Goal: Transaction & Acquisition: Purchase product/service

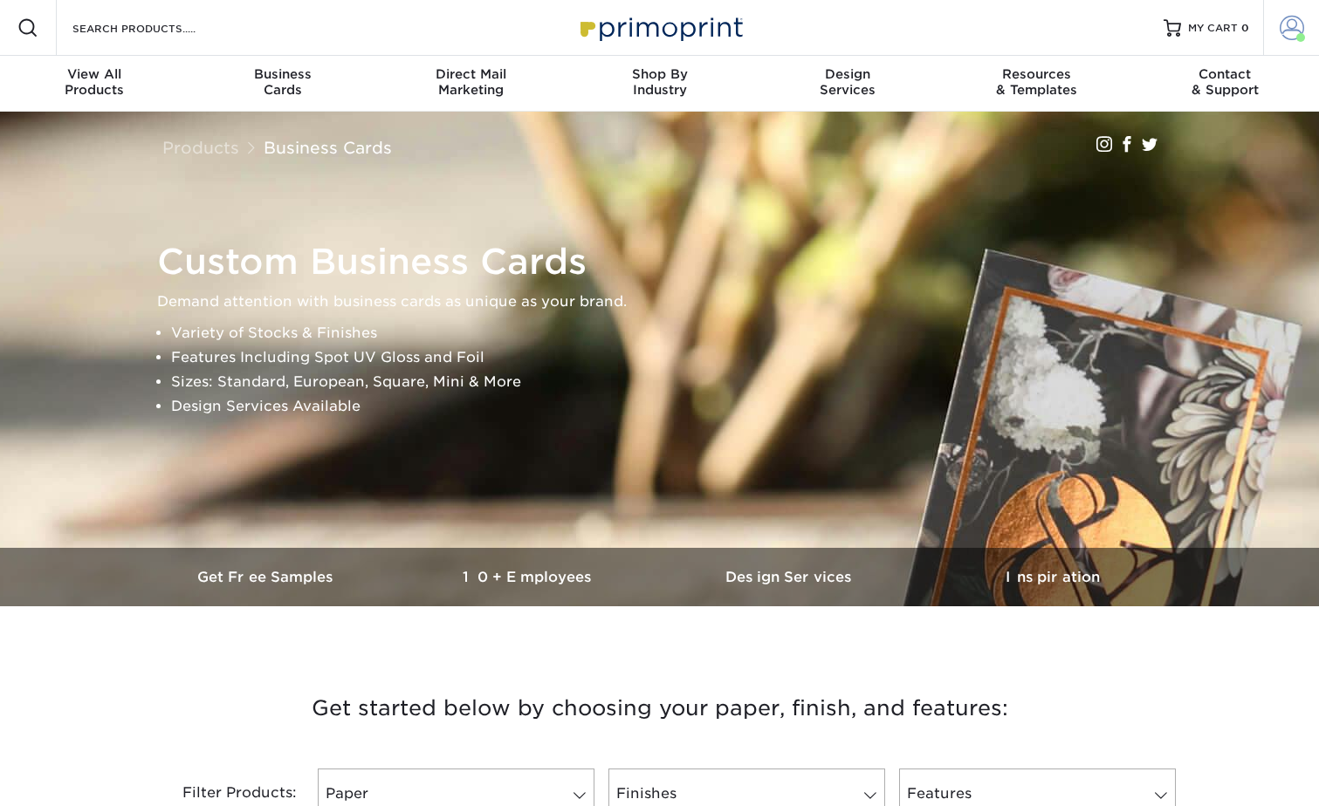
click at [1288, 19] on span at bounding box center [1291, 28] width 24 height 24
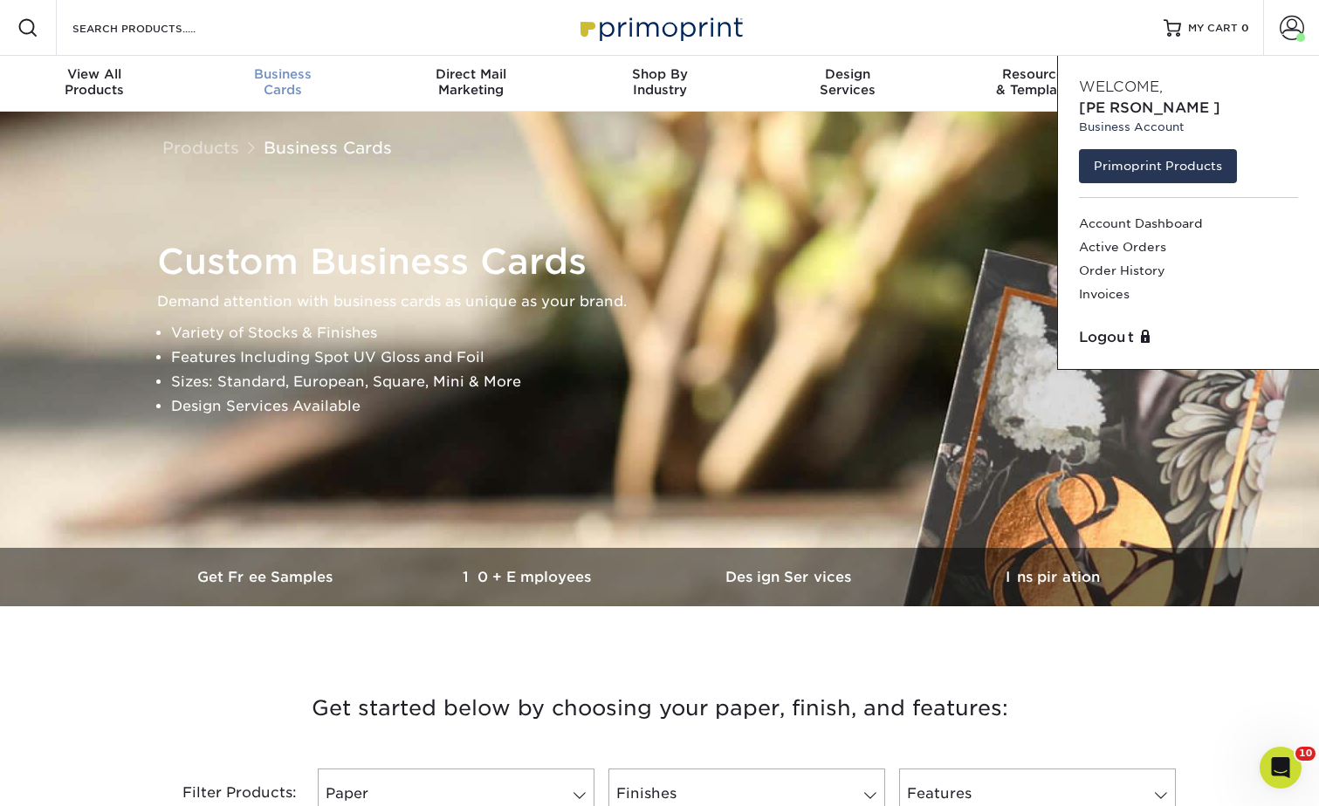
click at [287, 83] on div "Business Cards" at bounding box center [283, 81] width 189 height 31
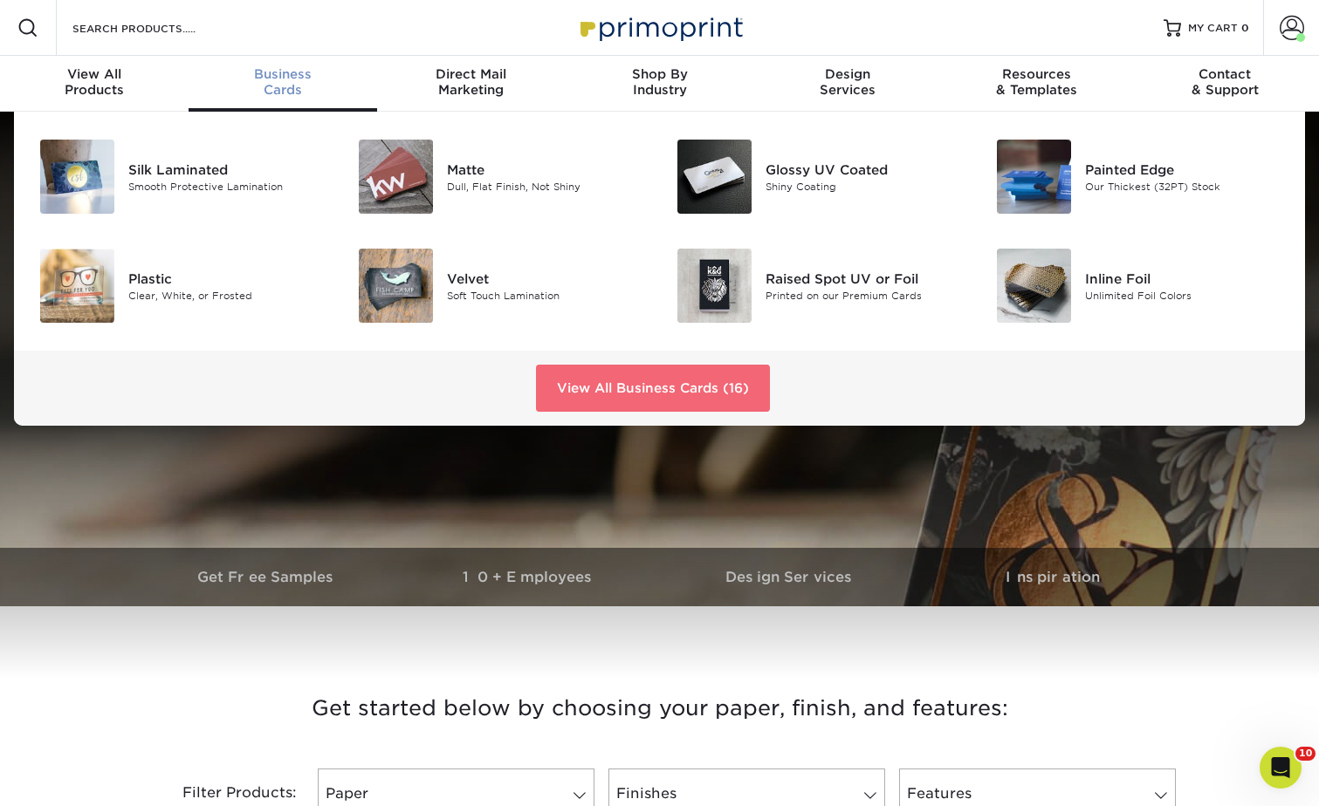
click at [693, 402] on link "View All Business Cards (16)" at bounding box center [653, 388] width 234 height 47
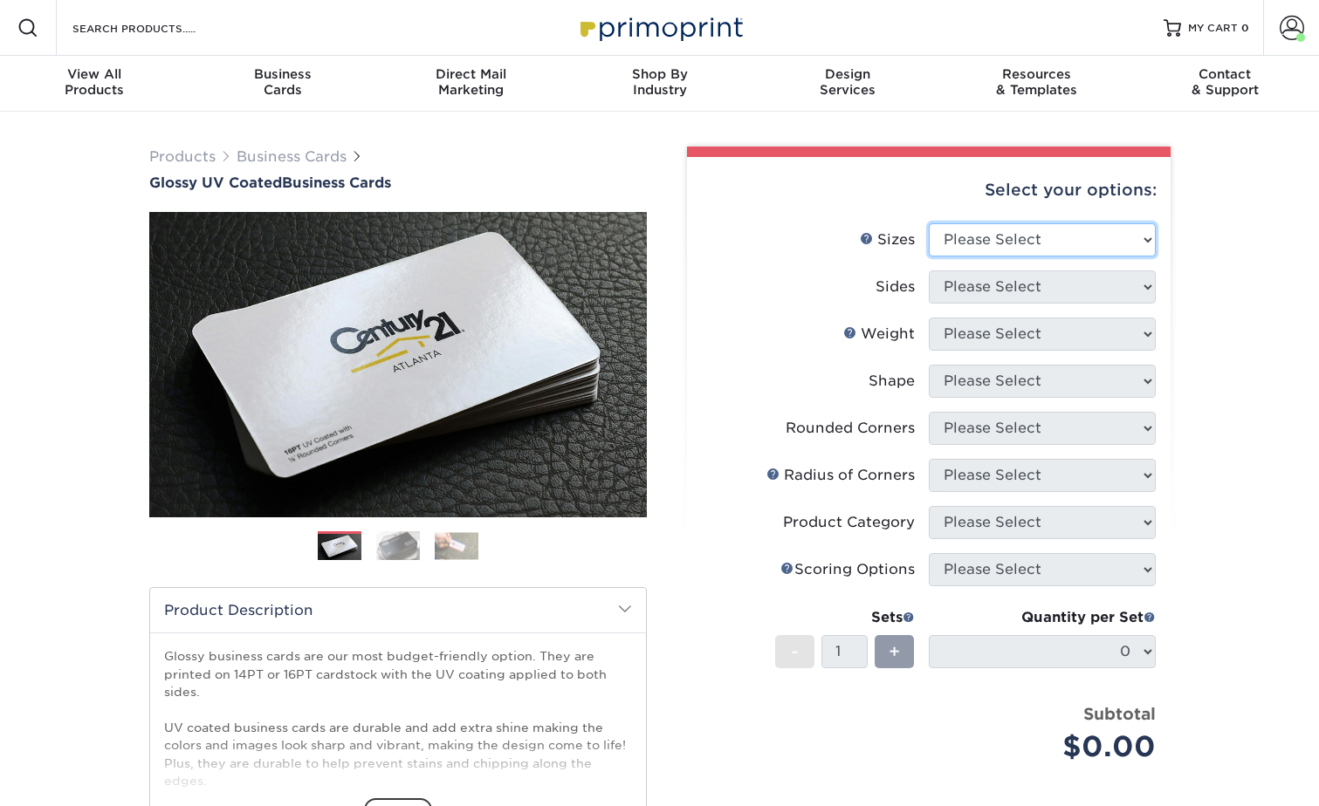
drag, startPoint x: 968, startPoint y: 231, endPoint x: 970, endPoint y: 243, distance: 11.5
click at [968, 231] on select "Please Select 1.5" x 3.5" - Mini 1.75" x 3.5" - Mini 2" x 2" - Square 2" x 3" -…" at bounding box center [1042, 239] width 227 height 33
select select "2.00x3.50"
click at [929, 223] on select "Please Select 1.5" x 3.5" - Mini 1.75" x 3.5" - Mini 2" x 2" - Square 2" x 3" -…" at bounding box center [1042, 239] width 227 height 33
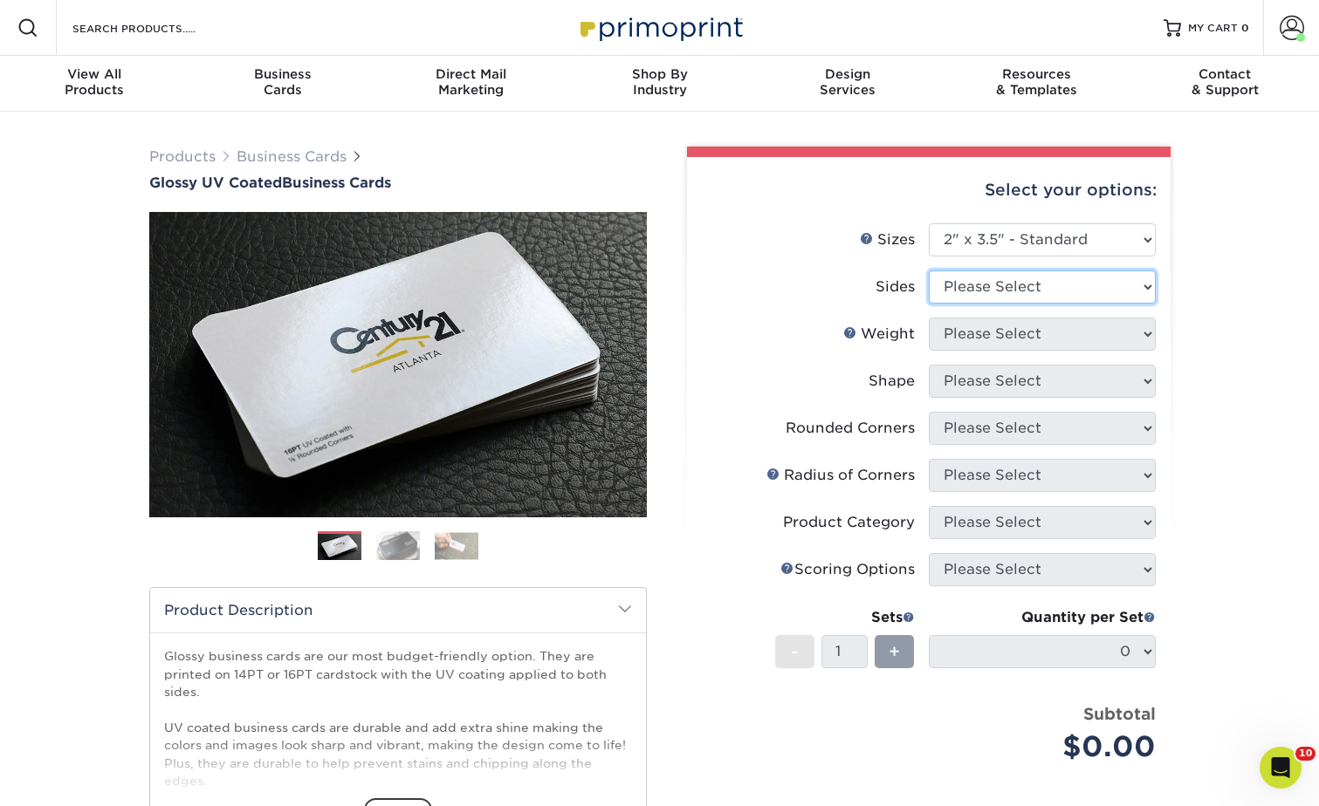
drag, startPoint x: 970, startPoint y: 291, endPoint x: 970, endPoint y: 304, distance: 13.1
click at [970, 291] on select "Please Select Print Both Sides Print Front Only" at bounding box center [1042, 287] width 227 height 33
select select "13abbda7-1d64-4f25-8bb2-c179b224825d"
click at [929, 271] on select "Please Select Print Both Sides Print Front Only" at bounding box center [1042, 287] width 227 height 33
click at [971, 334] on select "Please Select" at bounding box center [1042, 334] width 227 height 33
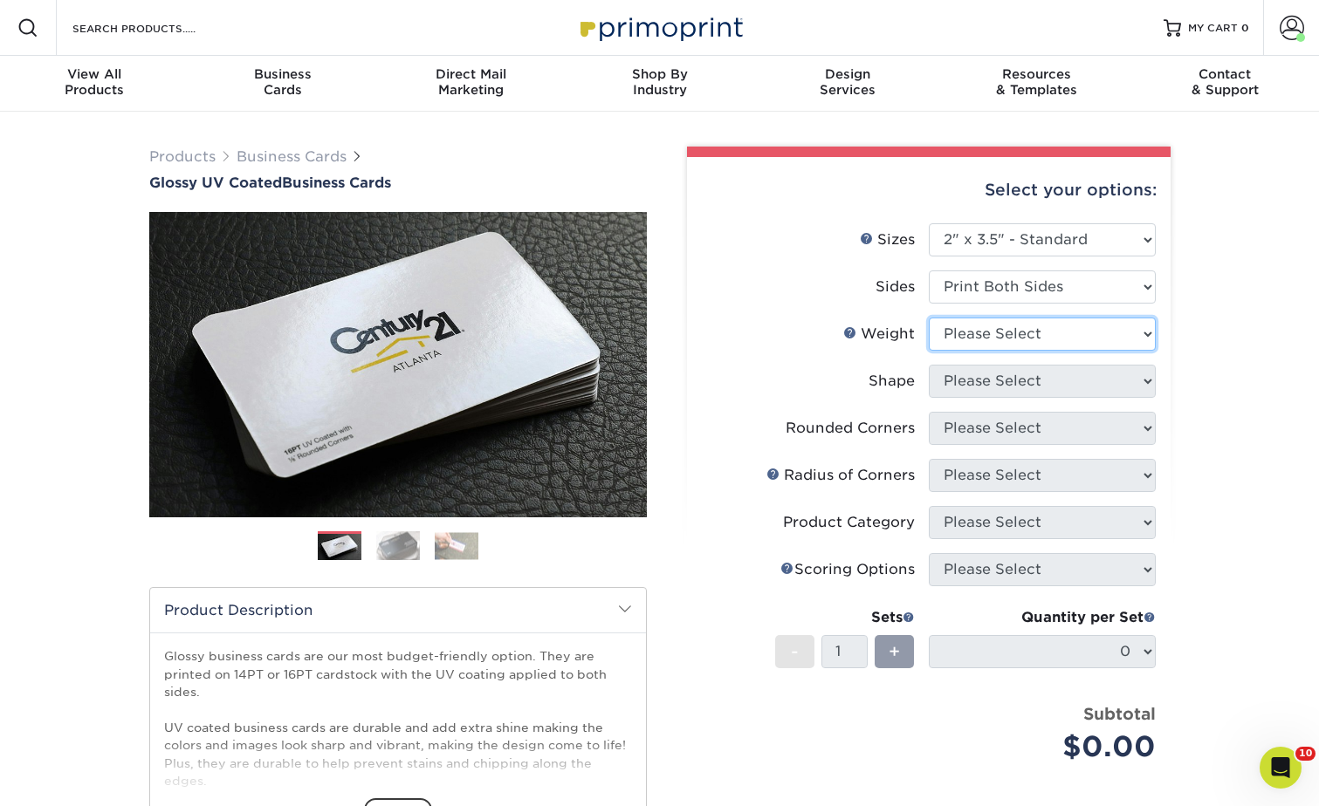
drag, startPoint x: 967, startPoint y: 338, endPoint x: 967, endPoint y: 360, distance: 21.8
click at [967, 338] on select "Please Select 16PT 14PT" at bounding box center [1042, 334] width 227 height 33
click at [962, 329] on select "Please Select 16PT 14PT" at bounding box center [1042, 334] width 227 height 33
select select "16PT"
click at [929, 318] on select "Please Select 16PT 14PT" at bounding box center [1042, 334] width 227 height 33
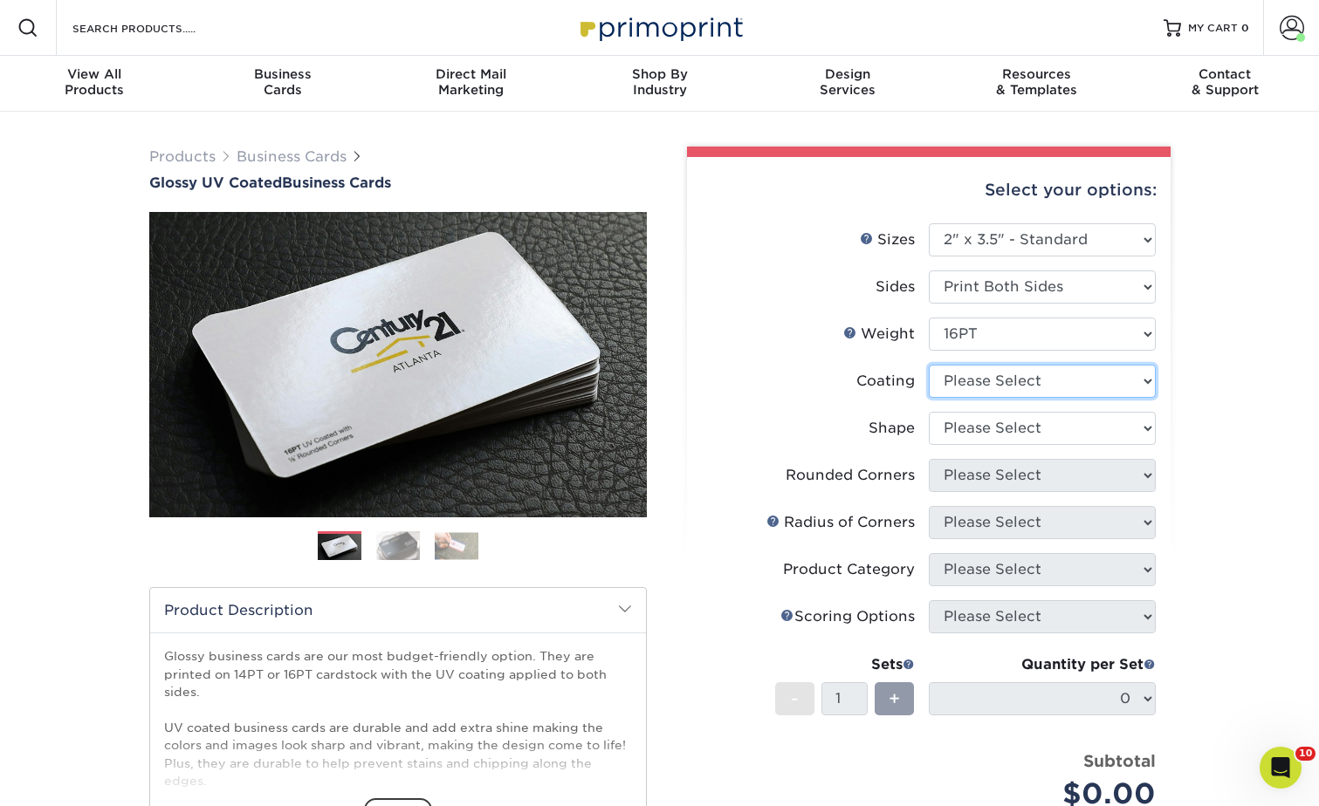
drag, startPoint x: 965, startPoint y: 380, endPoint x: 965, endPoint y: 399, distance: 19.2
click at [965, 380] on select at bounding box center [1042, 381] width 227 height 33
select select "1e8116af-acfc-44b1-83dc-8181aa338834"
click at [929, 365] on select at bounding box center [1042, 381] width 227 height 33
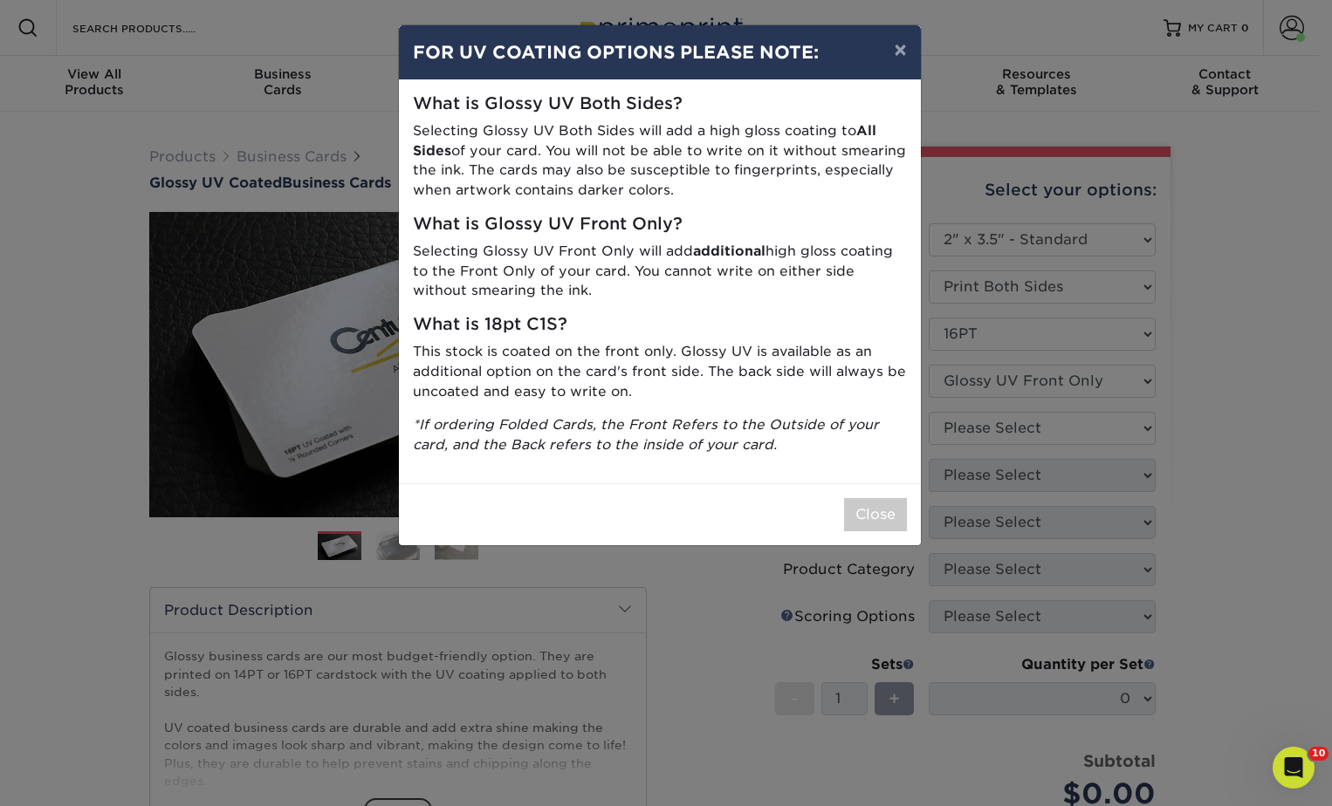
click at [961, 433] on div "× FOR UV COATING OPTIONS PLEASE NOTE: What is Glossy UV Both Sides? Selecting G…" at bounding box center [666, 403] width 1332 height 806
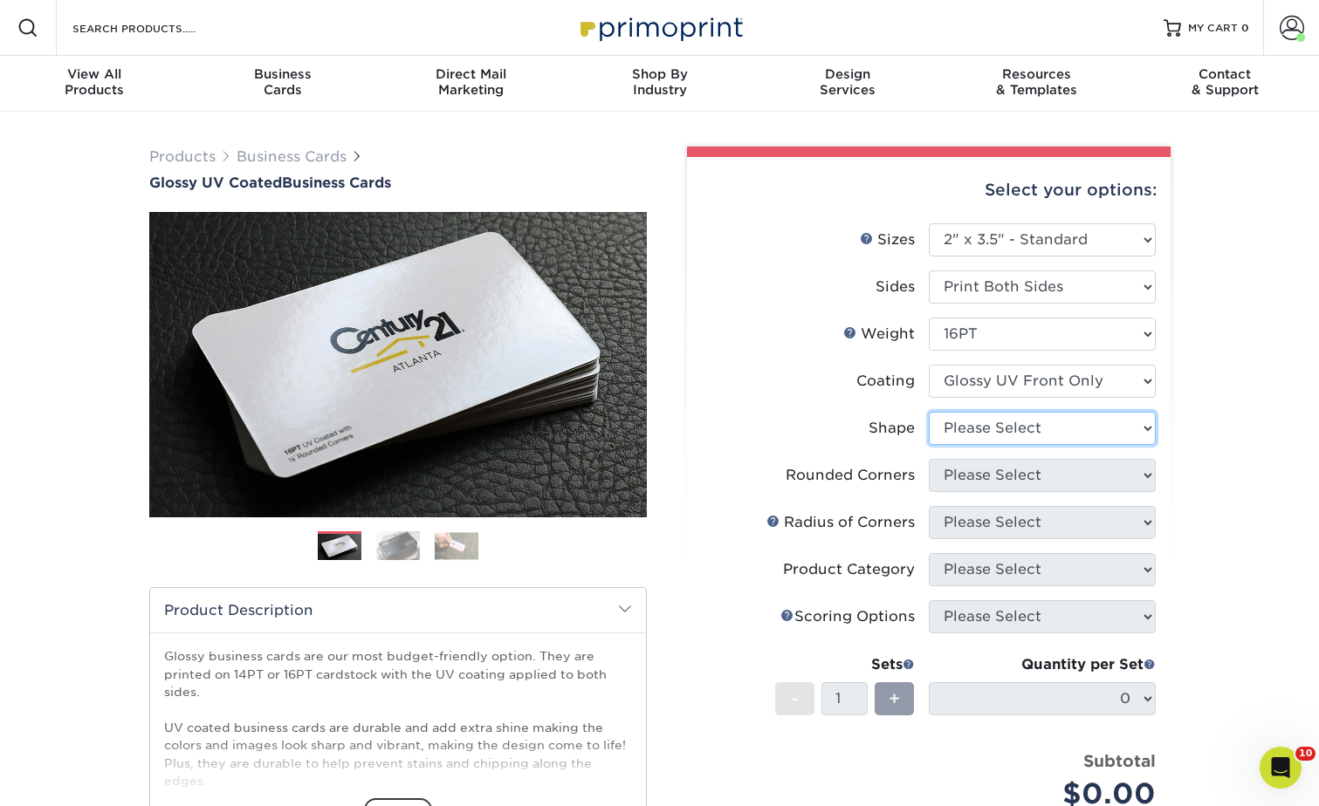
click at [968, 438] on select "Please Select Standard" at bounding box center [1042, 428] width 227 height 33
select select "standard"
click at [929, 412] on select "Please Select Standard" at bounding box center [1042, 428] width 227 height 33
drag, startPoint x: 961, startPoint y: 470, endPoint x: 970, endPoint y: 491, distance: 22.7
click at [961, 470] on select "Please Select Yes - Round 2 Corners Yes - Round 4 Corners No" at bounding box center [1042, 475] width 227 height 33
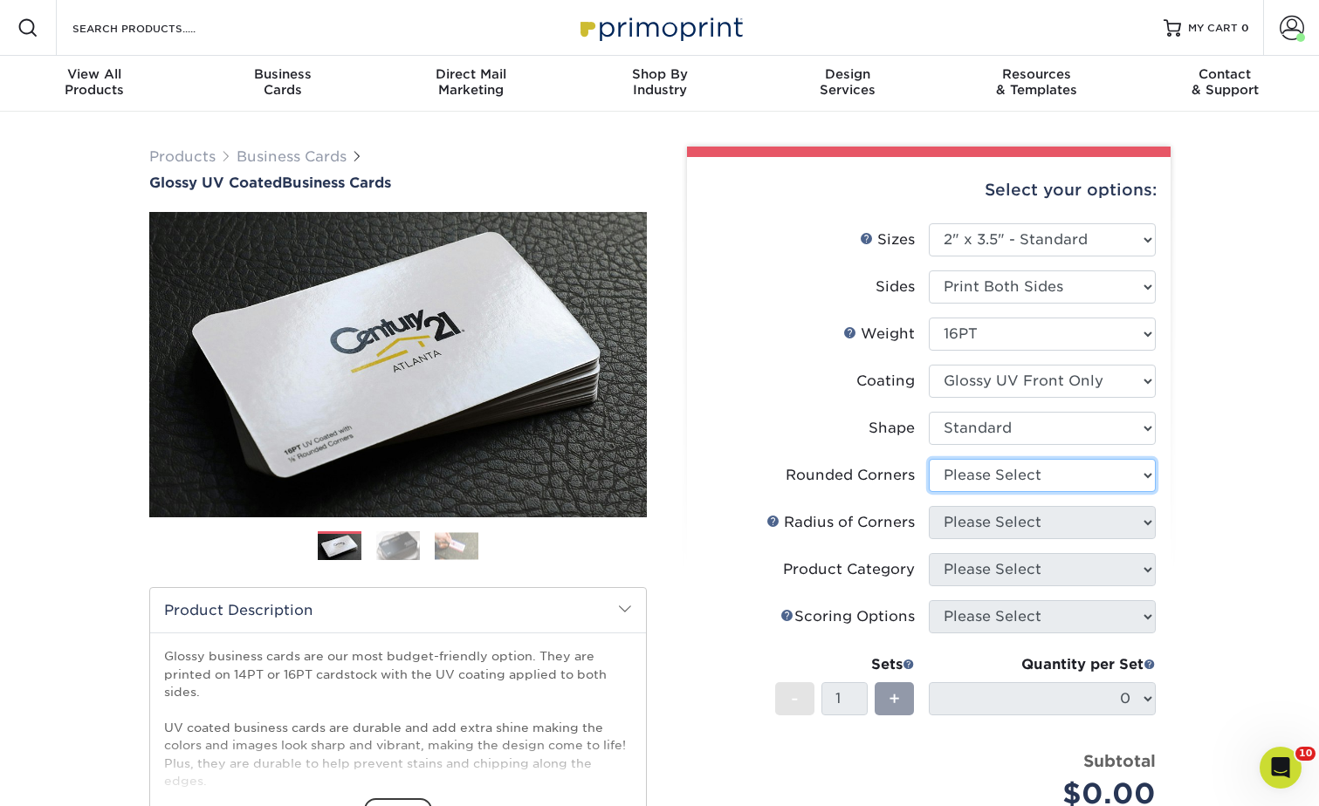
select select "0"
click at [929, 459] on select "Please Select Yes - Round 2 Corners Yes - Round 4 Corners No" at bounding box center [1042, 475] width 227 height 33
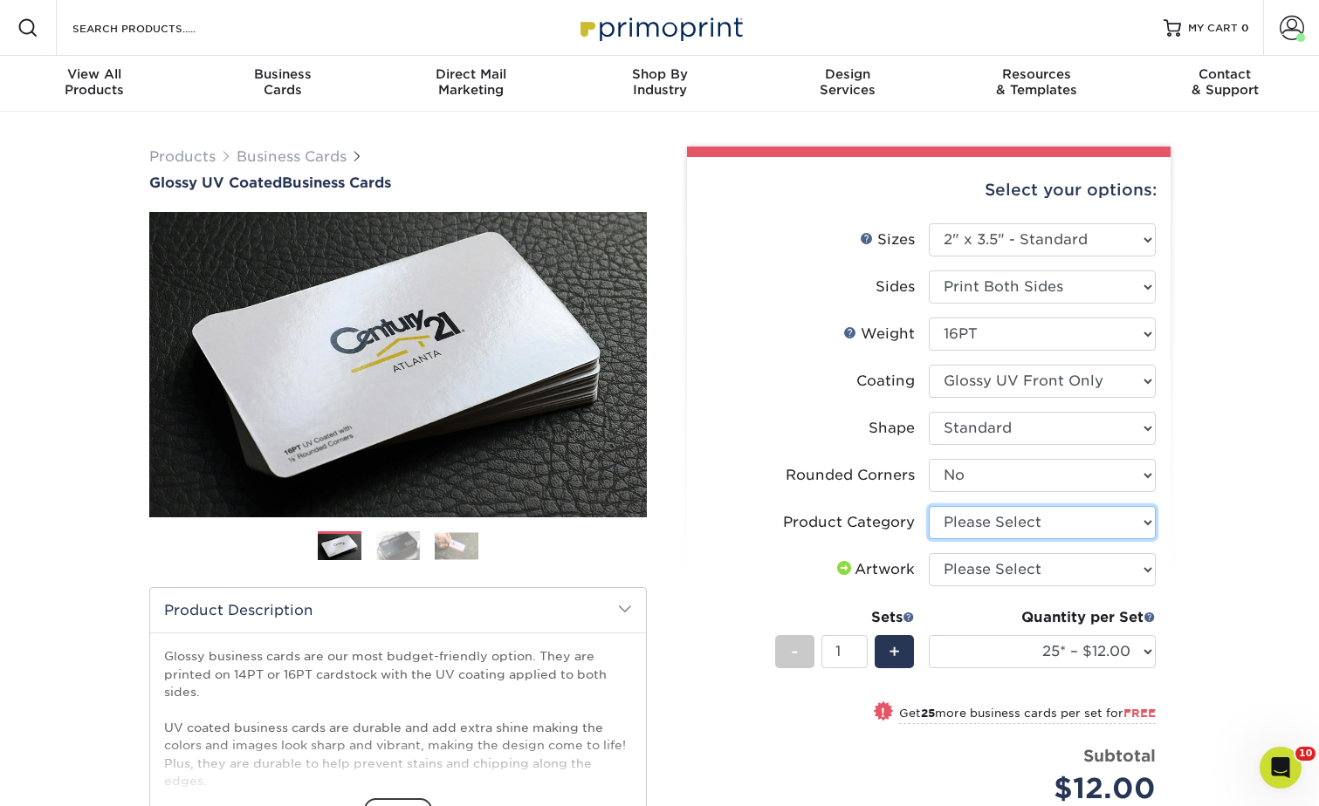
click at [1004, 526] on select "Please Select Business Cards" at bounding box center [1042, 522] width 227 height 33
select select "3b5148f1-0588-4f88-a218-97bcfdce65c1"
click at [929, 506] on select "Please Select Business Cards" at bounding box center [1042, 522] width 227 height 33
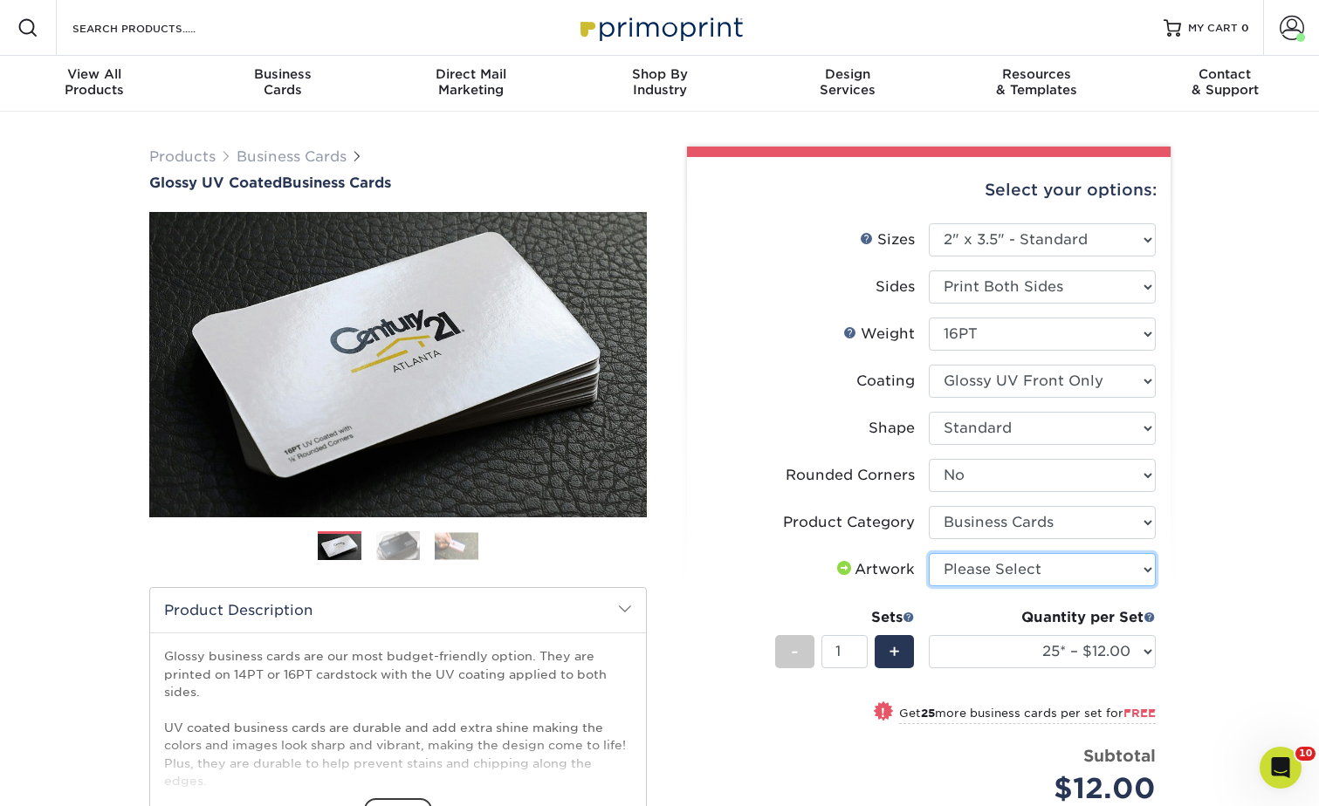
click at [966, 565] on select "Please Select I will upload files I need a design - $100" at bounding box center [1042, 569] width 227 height 33
select select "upload"
click at [929, 553] on select "Please Select I will upload files I need a design - $100" at bounding box center [1042, 569] width 227 height 33
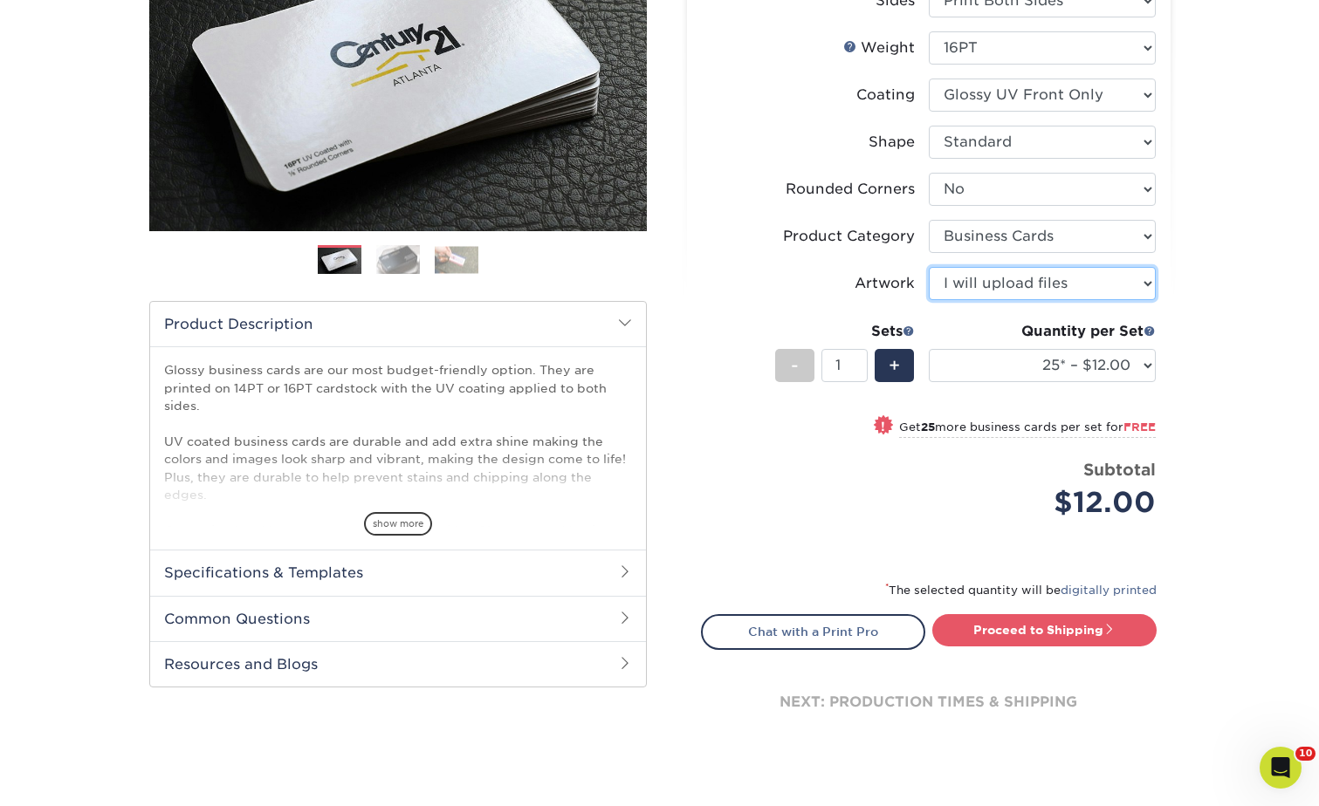
scroll to position [436, 0]
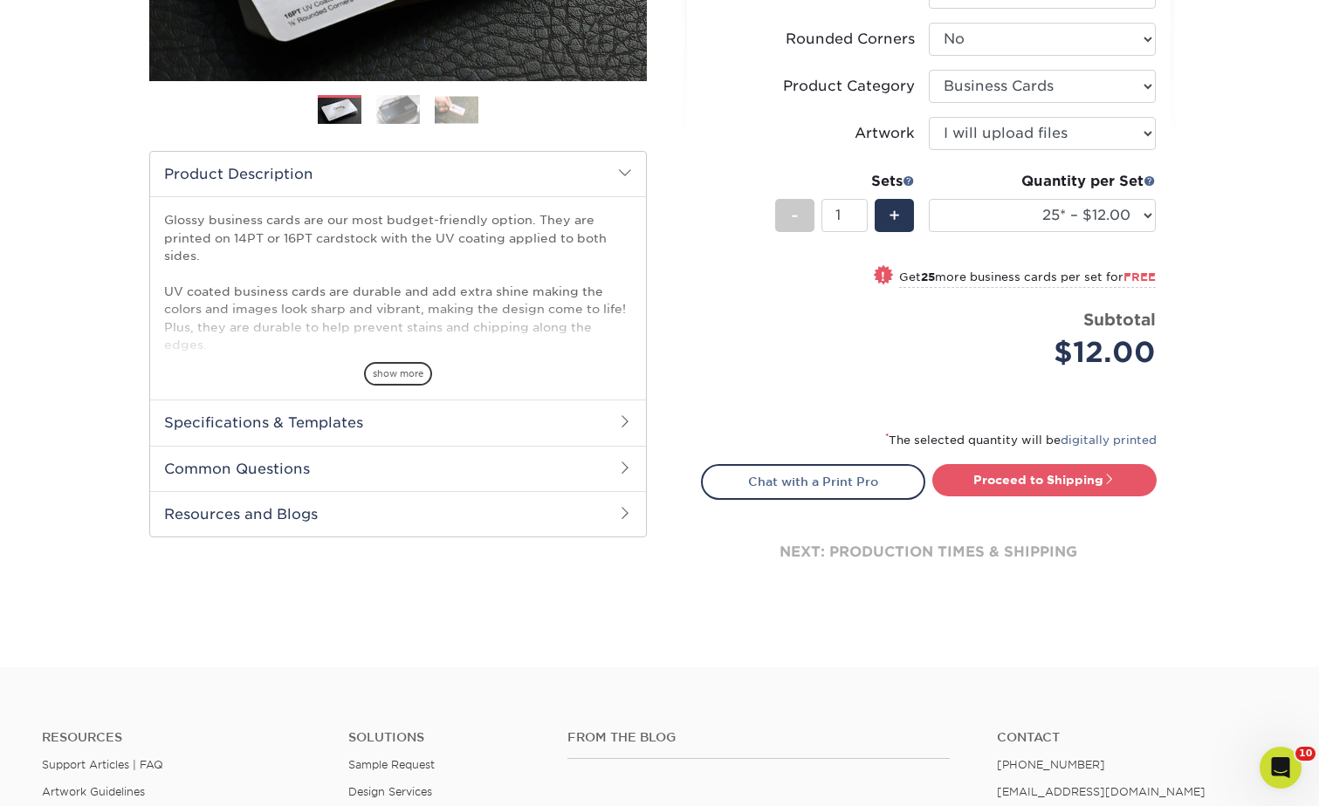
click at [1014, 499] on div "Proceed to Shipping" at bounding box center [1049, 481] width 241 height 35
click at [1014, 477] on link "Proceed to Shipping" at bounding box center [1044, 479] width 224 height 31
type input "Set 1"
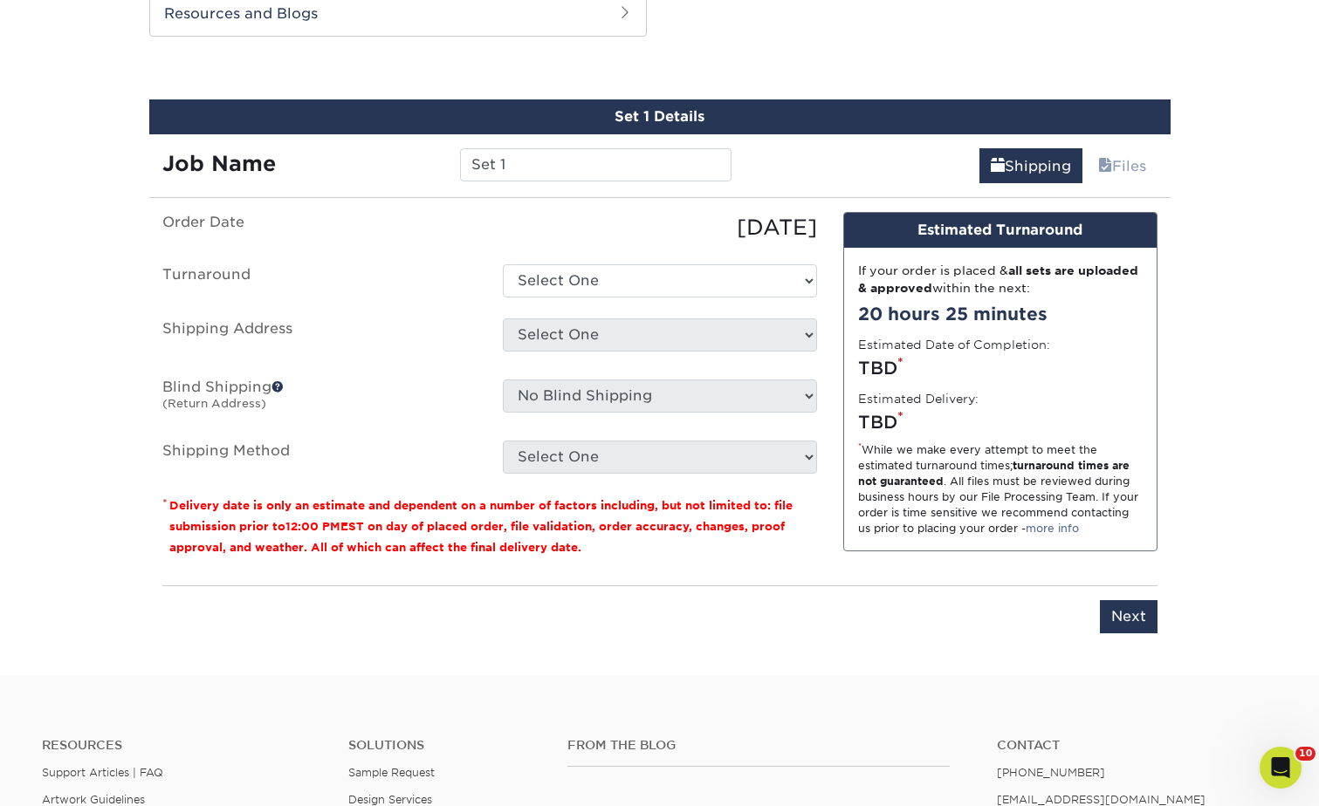
scroll to position [949, 0]
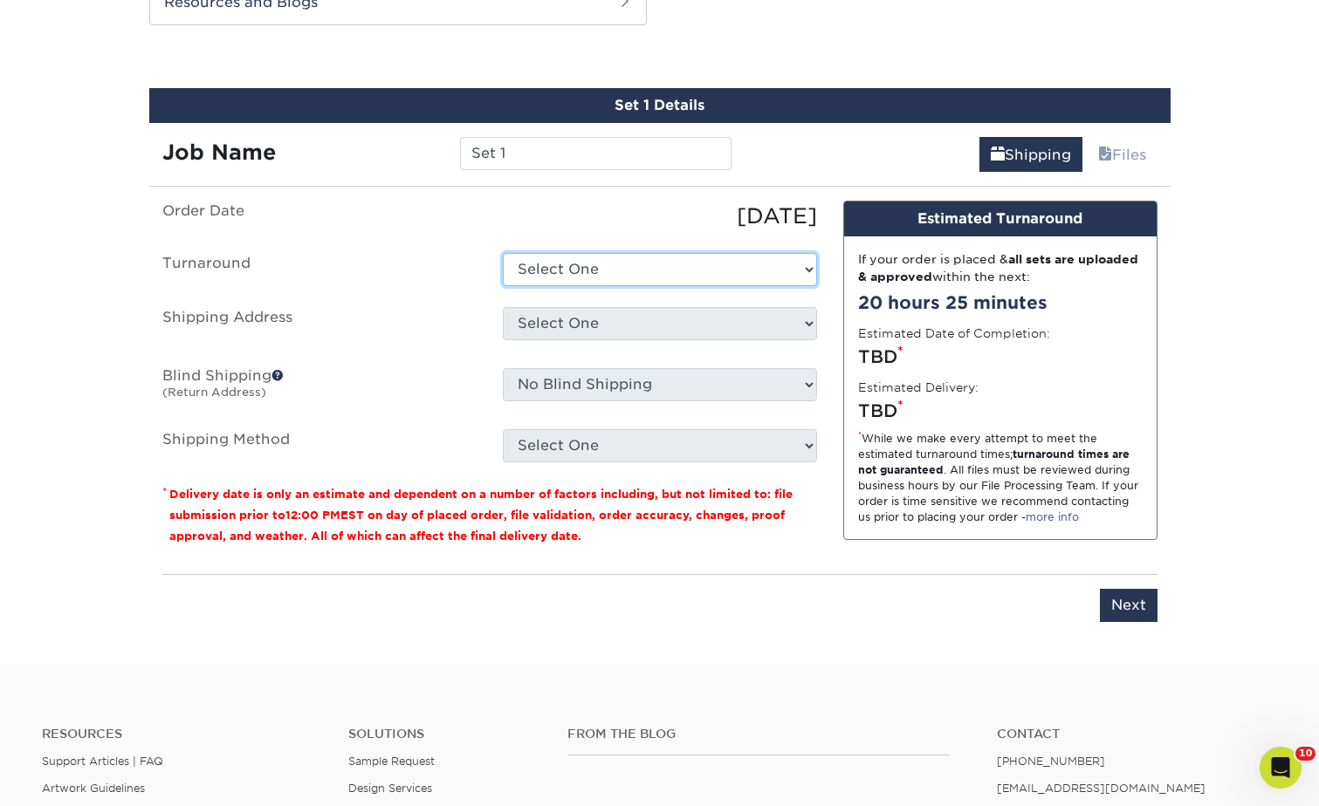
click at [592, 274] on select "Select One 2-4 Business Days 2 Day Next Business Day" at bounding box center [660, 269] width 314 height 33
select select "848d0339-e5f5-43d0-a40e-bd84ff8cd18c"
click at [503, 253] on select "Select One 2-4 Business Days 2 Day Next Business Day" at bounding box center [660, 269] width 314 height 33
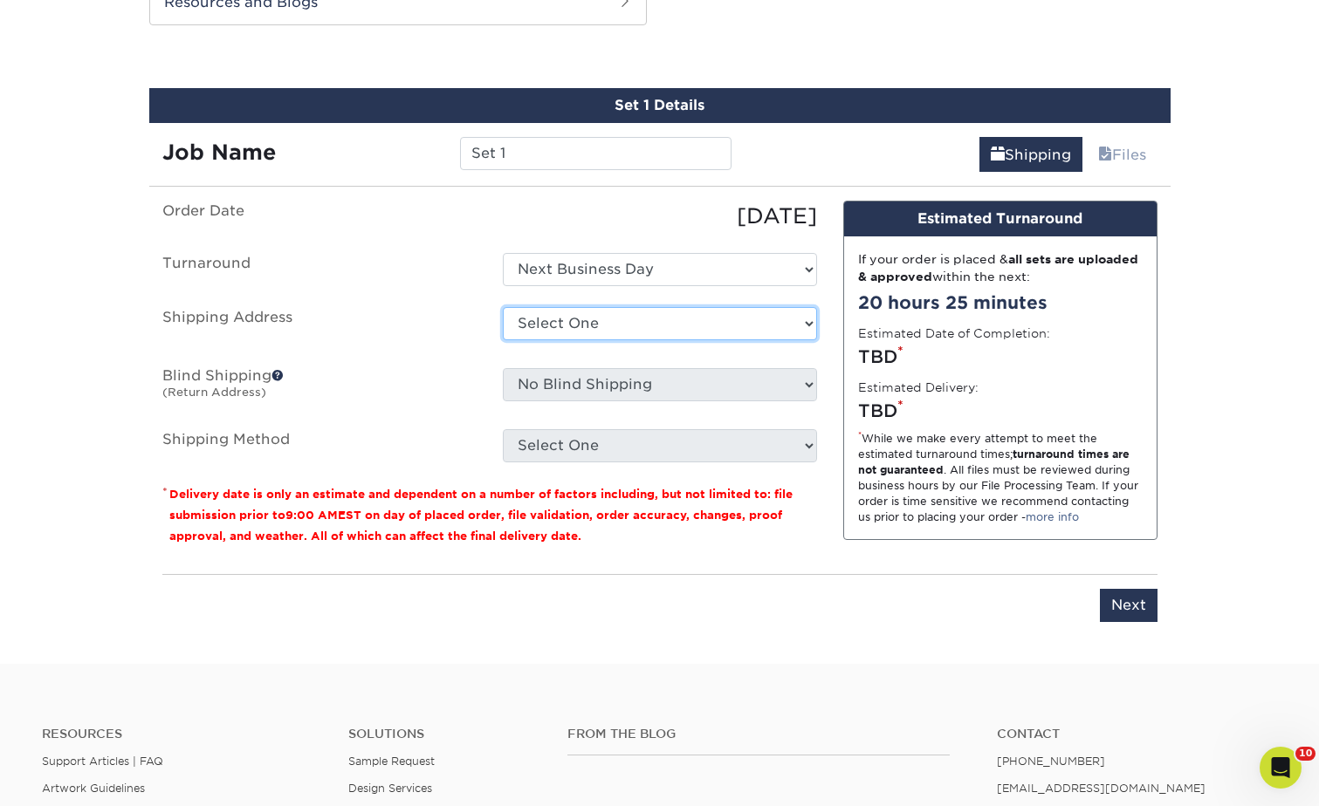
click at [579, 329] on select "Select One [GEOGRAPHIC_DATA] [GEOGRAPHIC_DATA] - fake [GEOGRAPHIC_DATA] [PERSON…" at bounding box center [660, 323] width 314 height 33
select select "223160"
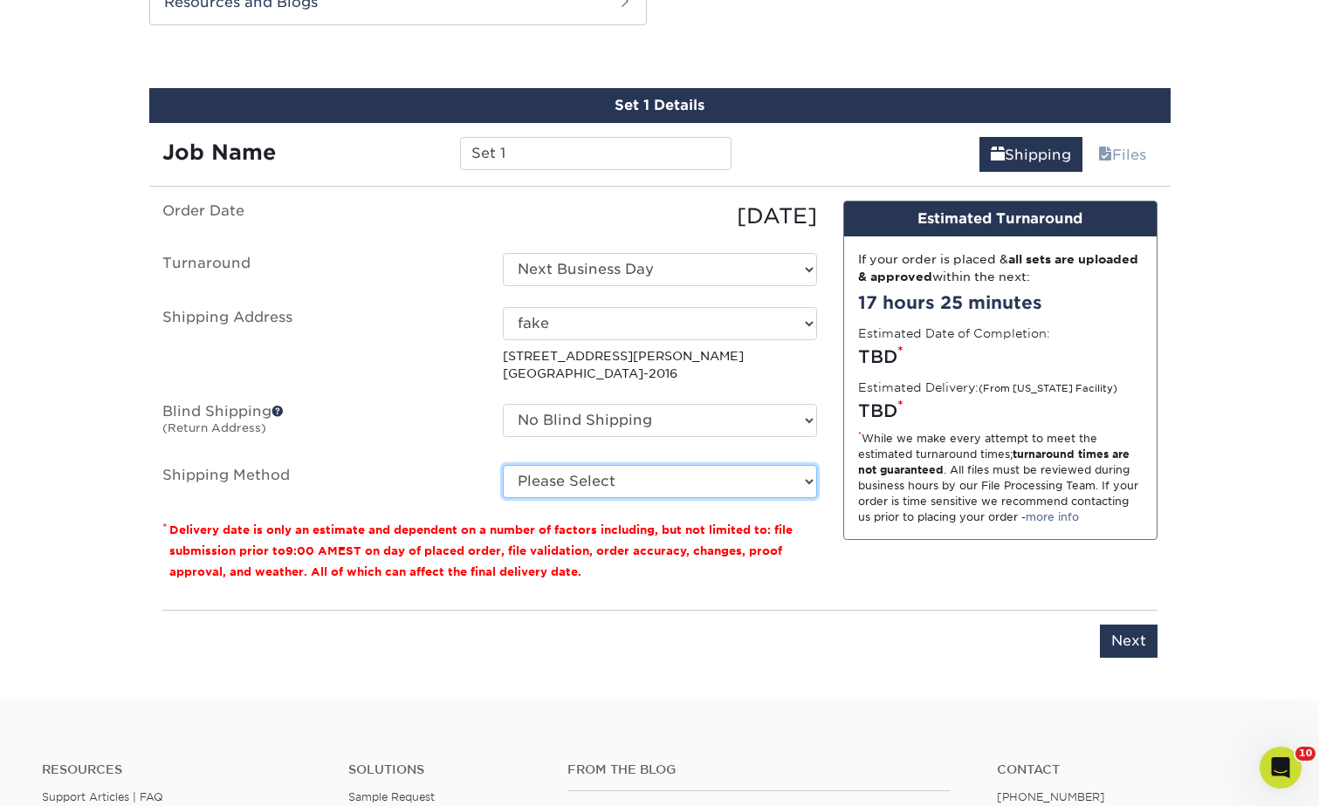
click at [576, 479] on select "Please Select Ground Shipping (+$7.84) 3 Day Shipping Service (+$15.34) 2 Day A…" at bounding box center [660, 481] width 314 height 33
select select "03"
click at [503, 465] on select "Please Select Ground Shipping (+$7.84) 3 Day Shipping Service (+$15.34) 2 Day A…" at bounding box center [660, 481] width 314 height 33
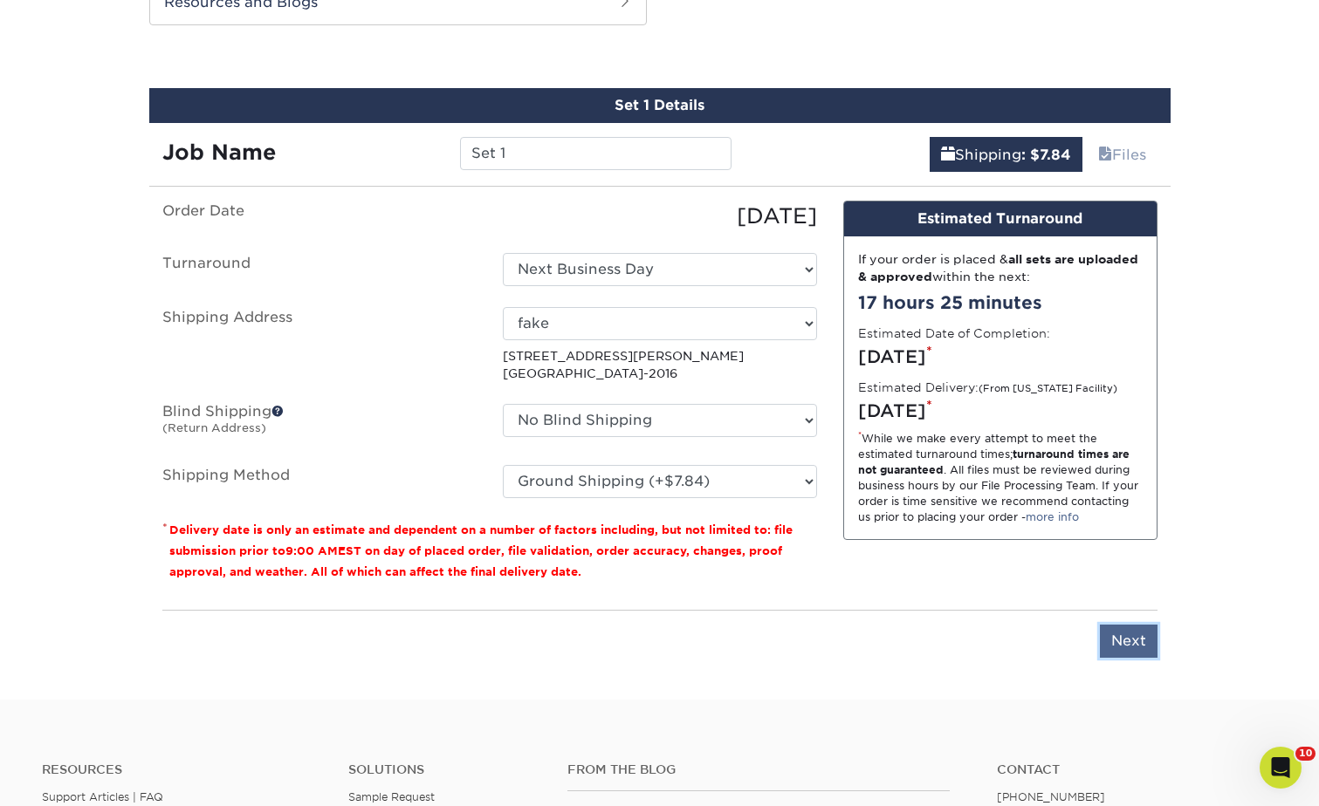
click at [1134, 644] on input "Next" at bounding box center [1129, 641] width 58 height 33
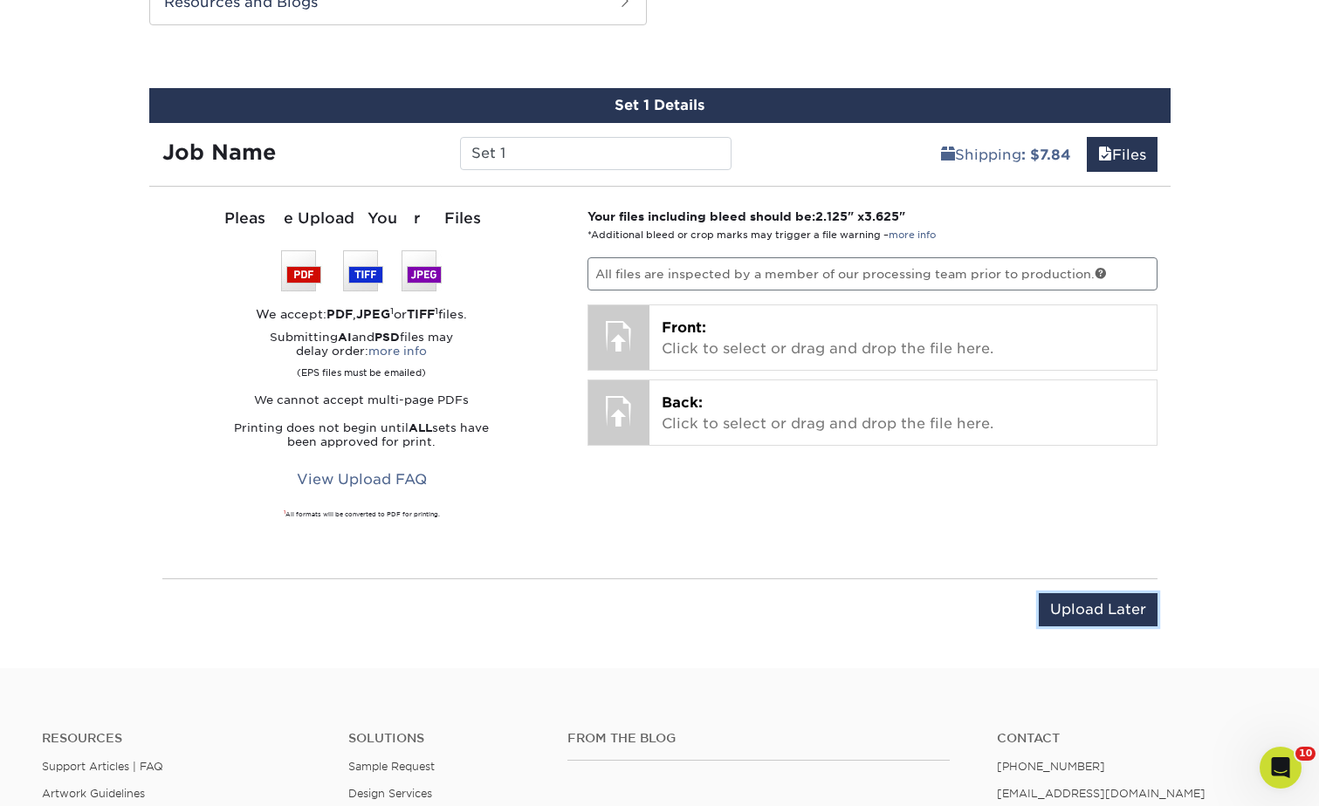
click at [1101, 595] on input "Upload Later" at bounding box center [1098, 609] width 119 height 33
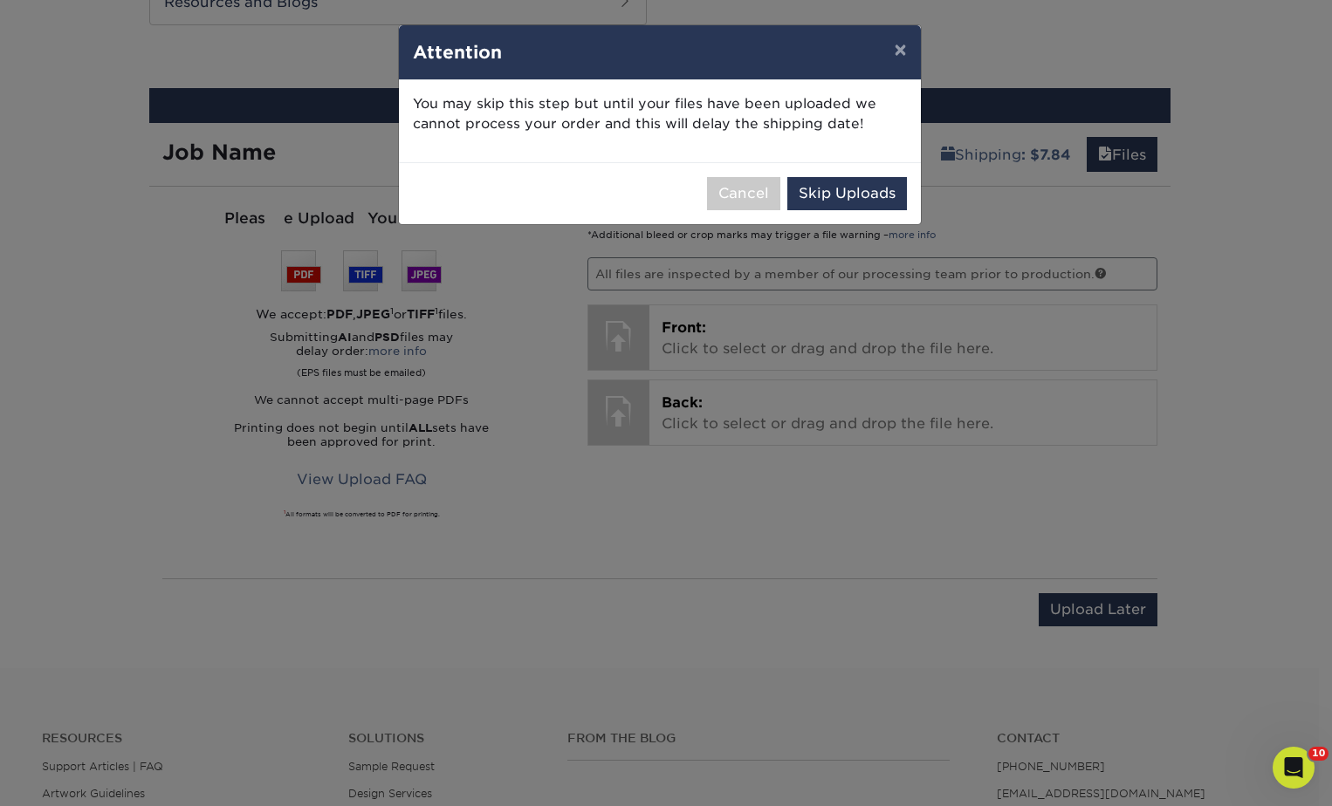
click at [817, 153] on div "You may skip this step but until your files have been uploaded we cannot proces…" at bounding box center [660, 121] width 522 height 82
click at [834, 171] on div "Cancel Skip Uploads" at bounding box center [660, 193] width 522 height 62
click at [862, 183] on button "Skip Uploads" at bounding box center [847, 193] width 120 height 33
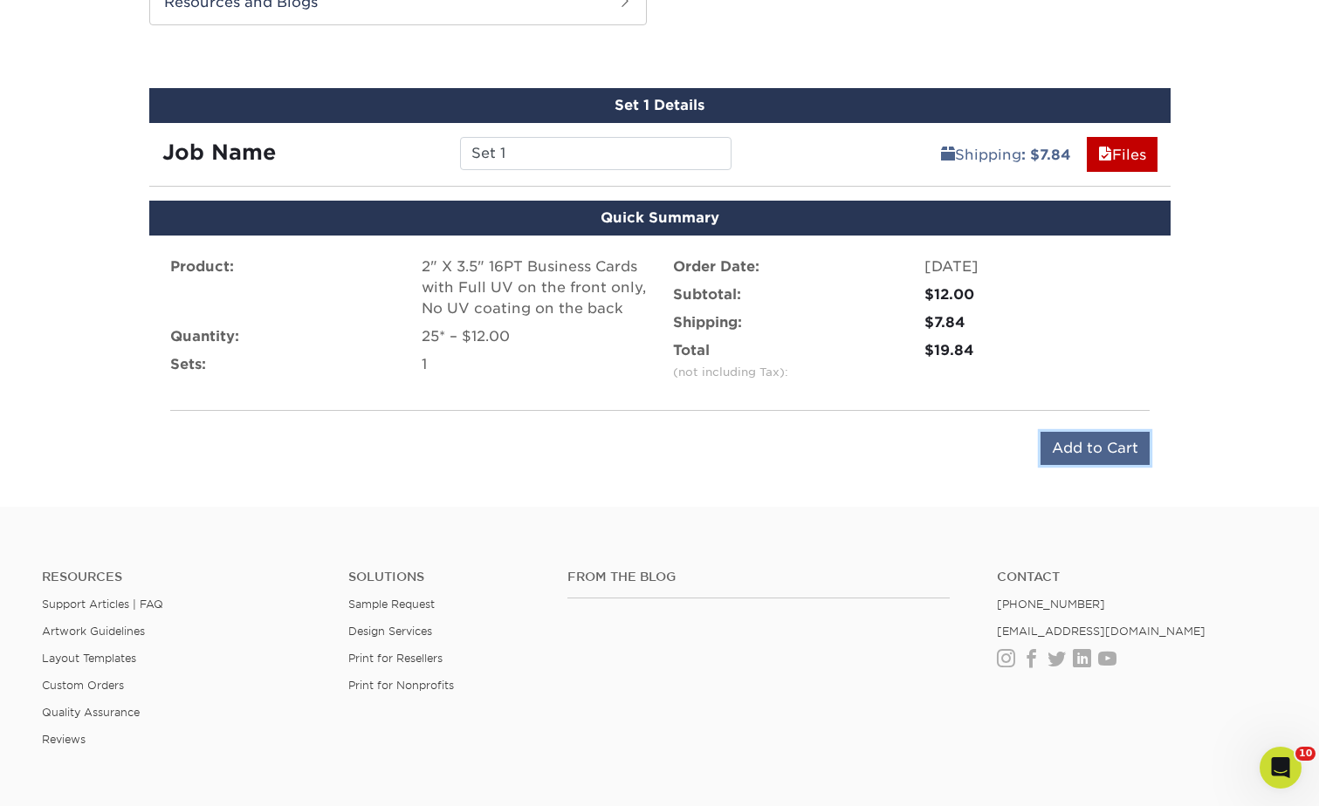
click at [1100, 454] on input "Add to Cart" at bounding box center [1094, 448] width 109 height 33
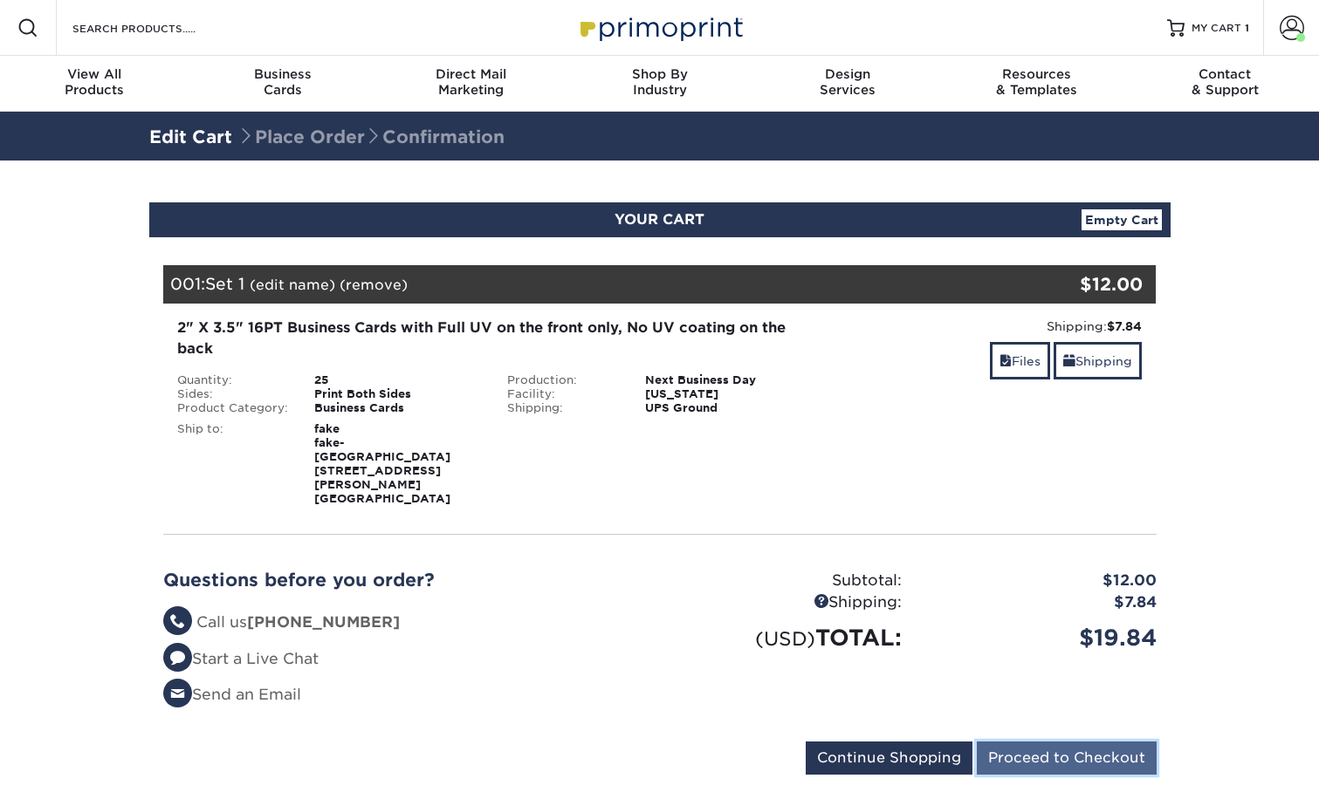
click at [1073, 745] on input "Proceed to Checkout" at bounding box center [1067, 758] width 180 height 33
